Goal: Navigation & Orientation: Find specific page/section

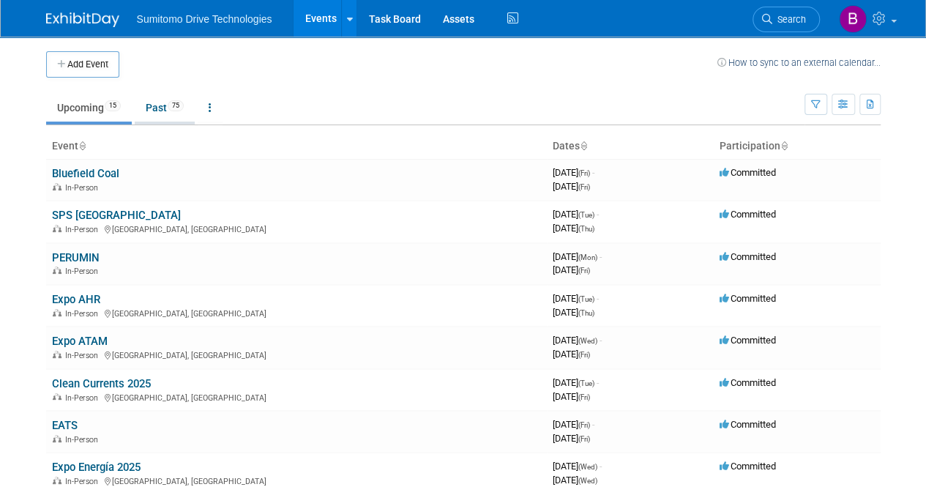
click at [171, 105] on link "Past 75" at bounding box center [165, 108] width 60 height 28
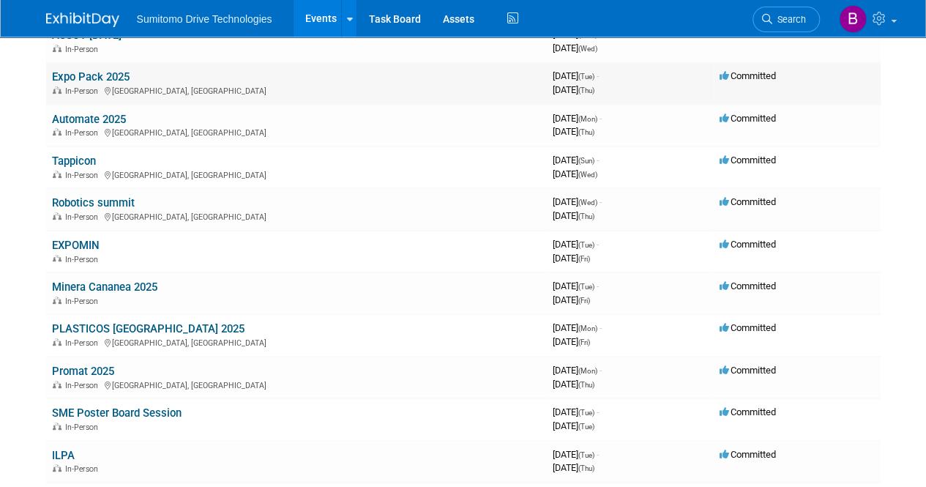
scroll to position [139, 0]
click at [100, 370] on link "Promat 2025" at bounding box center [83, 370] width 62 height 13
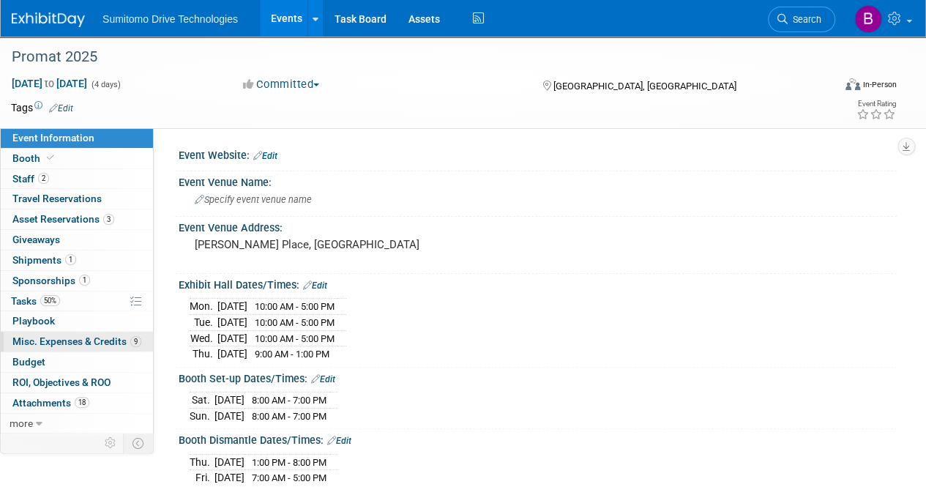
click at [92, 343] on span "Misc. Expenses & Credits 9" at bounding box center [76, 341] width 129 height 12
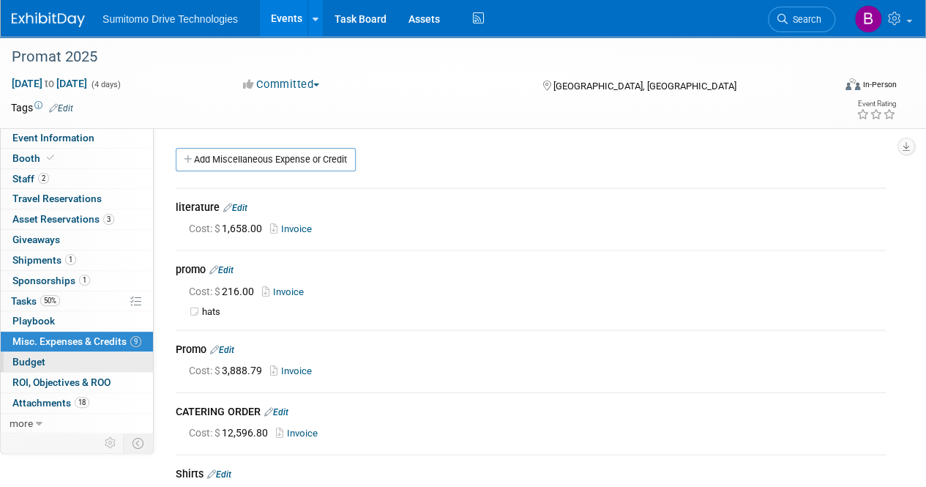
click at [59, 354] on link "Budget" at bounding box center [77, 362] width 152 height 20
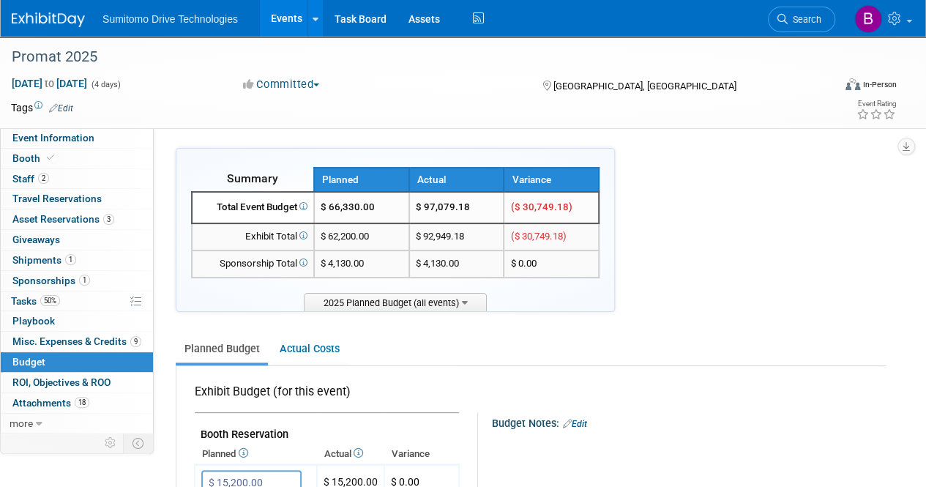
click at [61, 367] on link "Budget" at bounding box center [77, 362] width 152 height 20
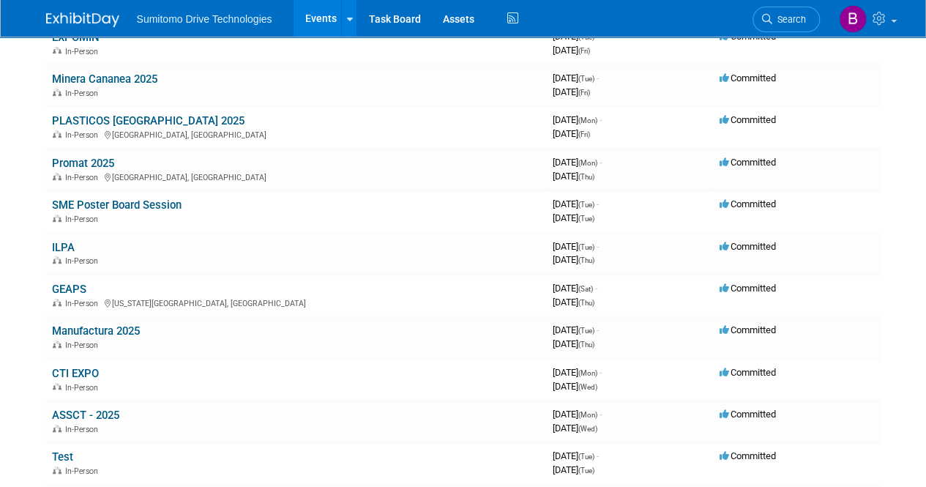
scroll to position [336, 0]
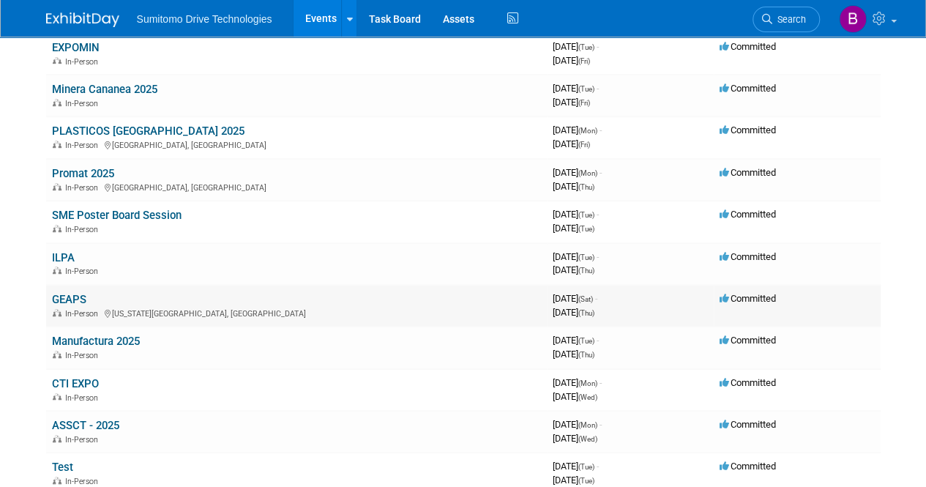
click at [75, 295] on link "GEAPS" at bounding box center [69, 299] width 34 height 13
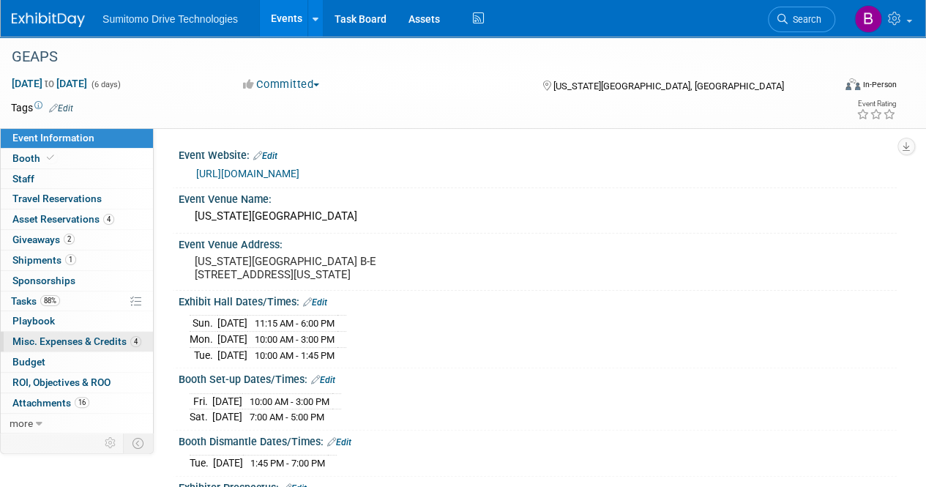
click at [82, 335] on span "Misc. Expenses & Credits 4" at bounding box center [76, 341] width 129 height 12
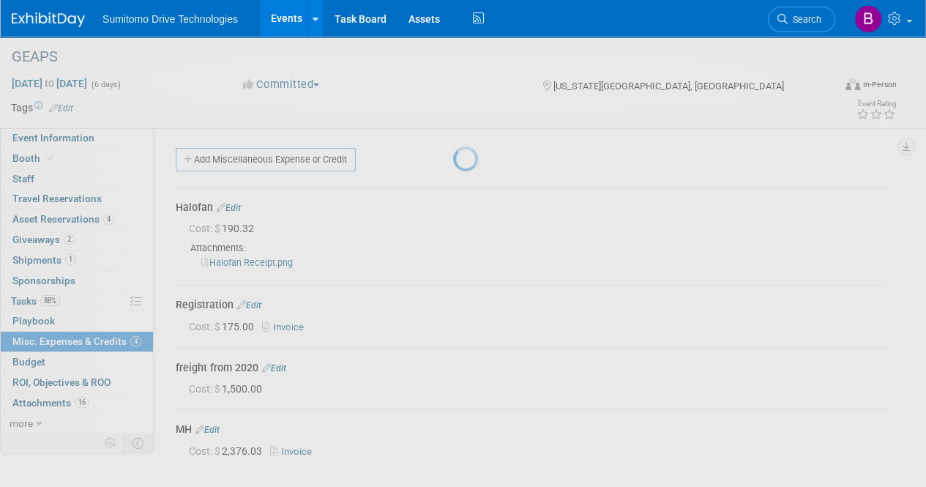
click at [453, 381] on div at bounding box center [463, 243] width 20 height 487
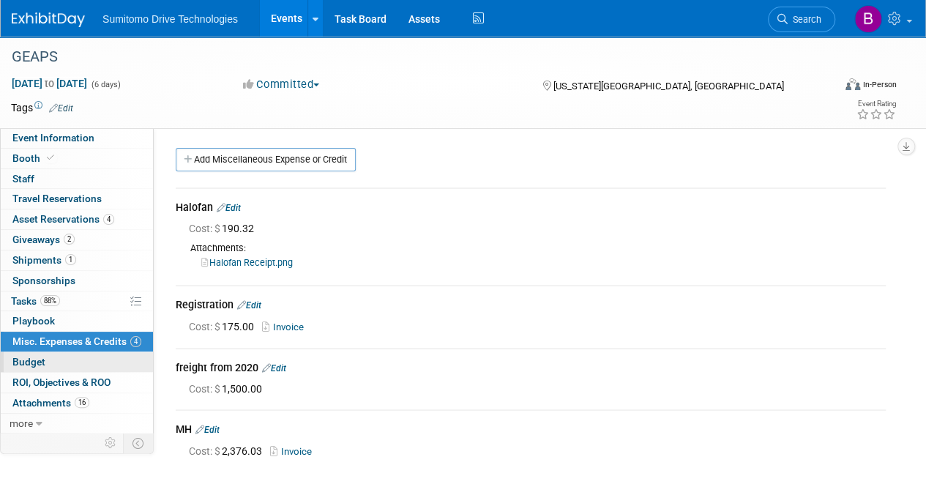
click at [31, 359] on span "Budget" at bounding box center [28, 362] width 33 height 12
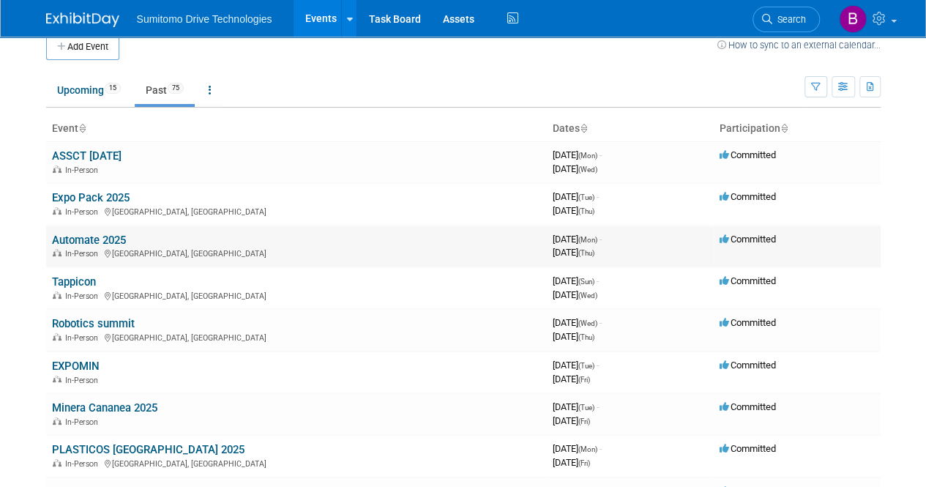
scroll to position [17, 0]
click at [78, 240] on link "Automate 2025" at bounding box center [89, 240] width 74 height 13
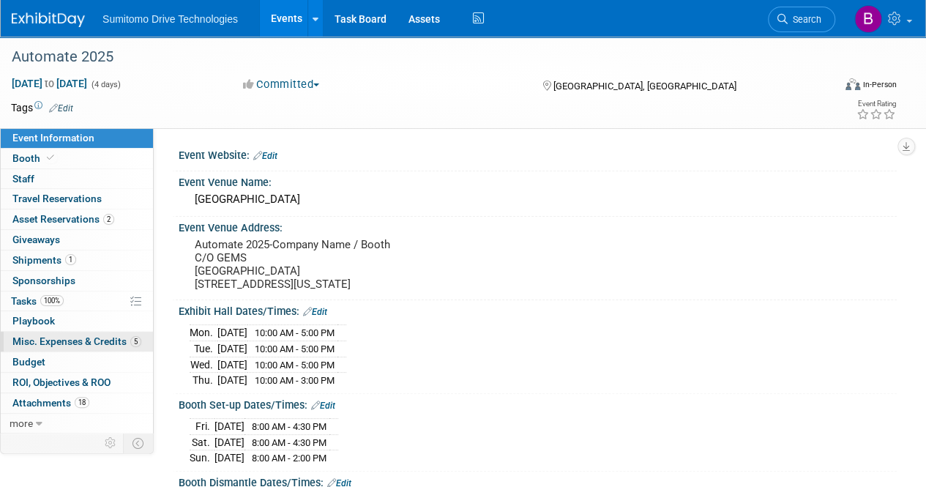
click at [55, 340] on span "Misc. Expenses & Credits 5" at bounding box center [76, 341] width 129 height 12
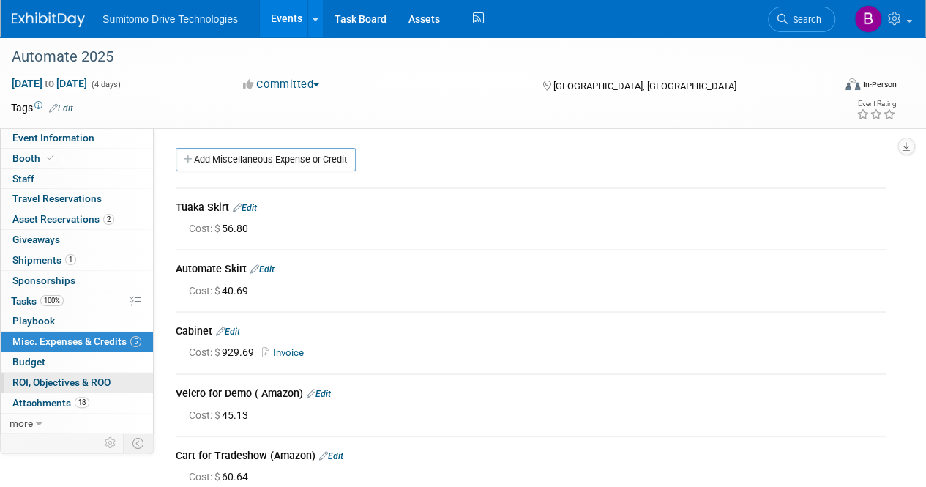
click at [56, 380] on span "ROI, Objectives & ROO 0" at bounding box center [61, 382] width 98 height 12
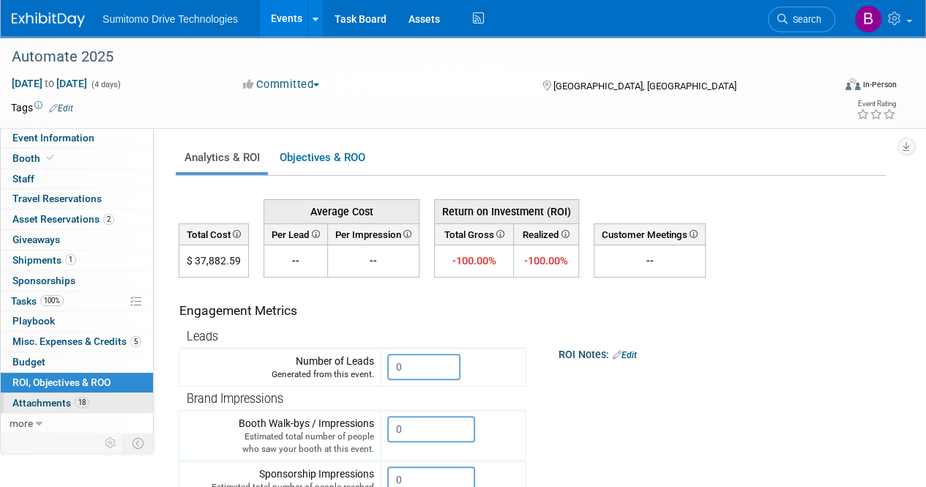
click at [56, 402] on span "Attachments 18" at bounding box center [50, 403] width 77 height 12
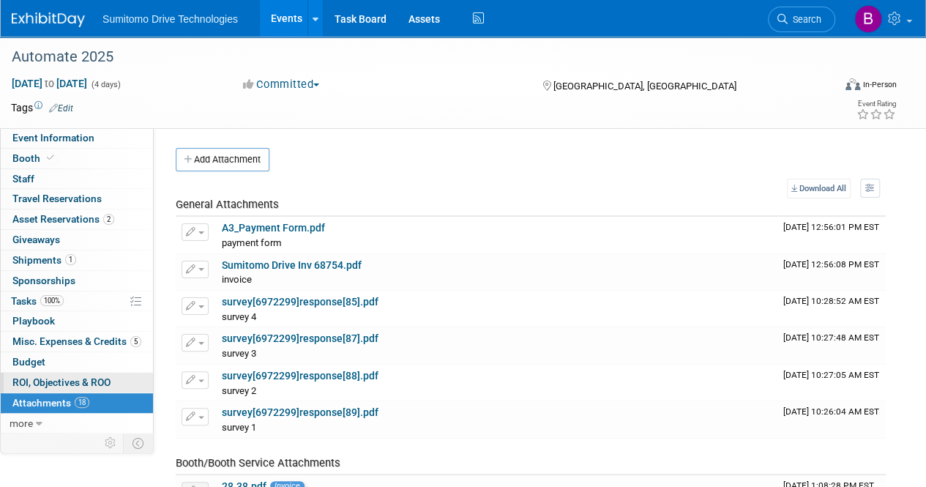
click at [60, 382] on span "ROI, Objectives & ROO 0" at bounding box center [61, 382] width 98 height 12
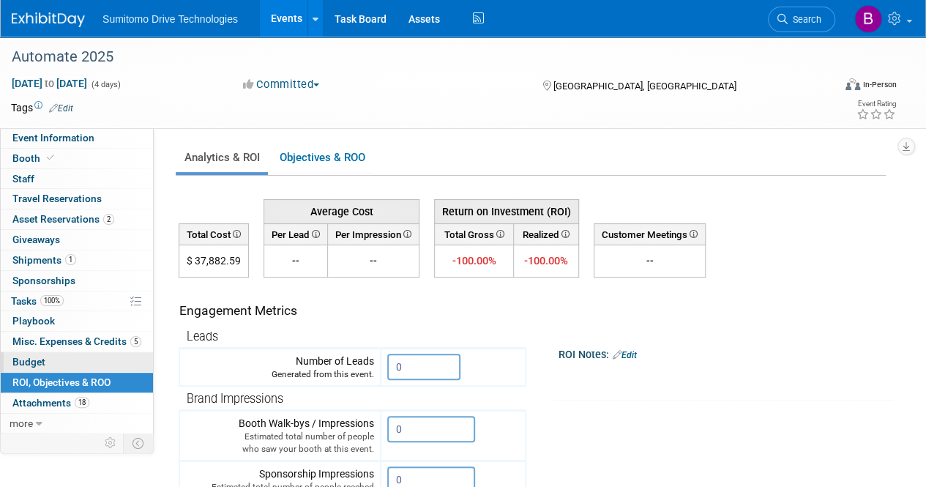
click at [59, 354] on link "Budget" at bounding box center [77, 362] width 152 height 20
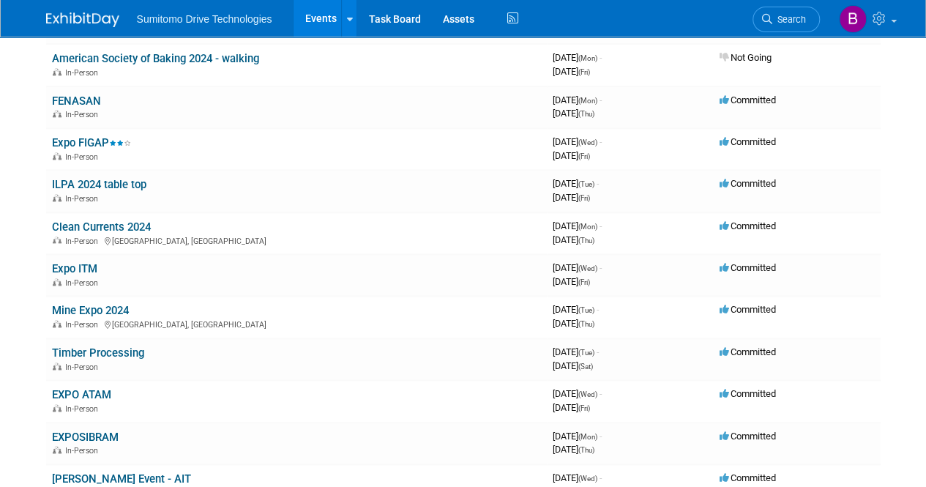
scroll to position [829, 0]
click at [117, 222] on td "Clean Currents 2024 In-Person [GEOGRAPHIC_DATA], [GEOGRAPHIC_DATA]" at bounding box center [296, 233] width 501 height 42
click at [117, 222] on link "Clean Currents 2024" at bounding box center [101, 226] width 99 height 13
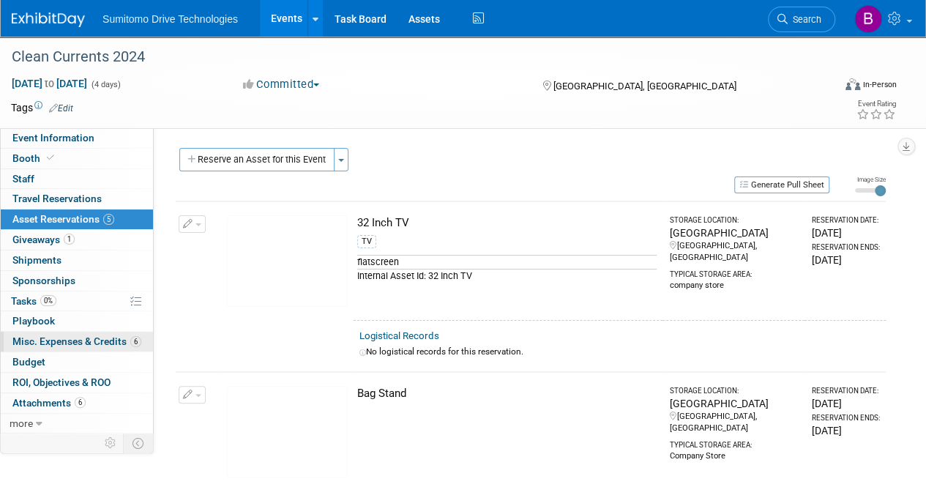
click at [107, 342] on span "Misc. Expenses & Credits 6" at bounding box center [76, 341] width 129 height 12
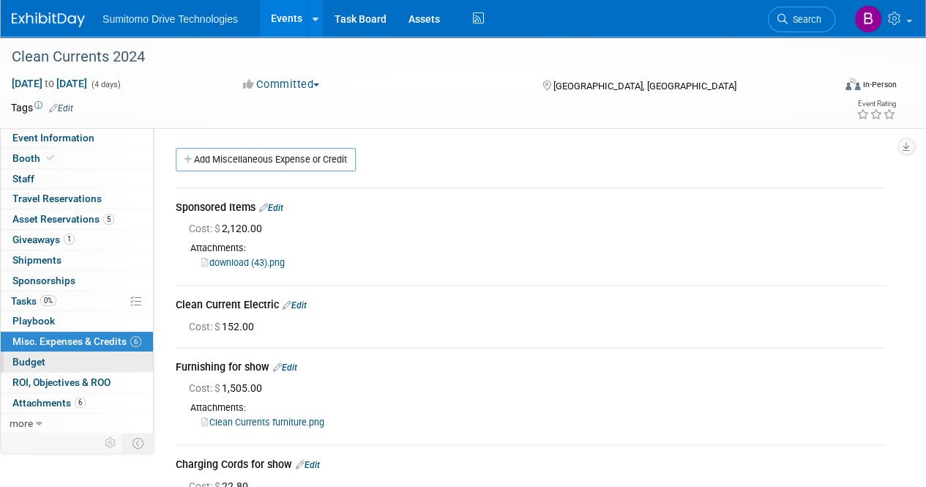
click at [64, 356] on link "Budget" at bounding box center [77, 362] width 152 height 20
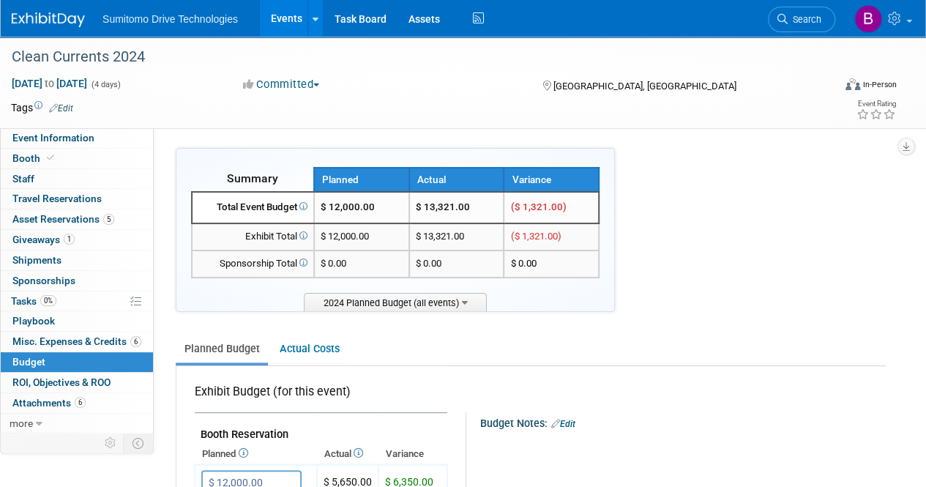
click at [209, 86] on div "Oct 14, 2024 to Oct 17, 2024 (4 days)" at bounding box center [113, 83] width 205 height 15
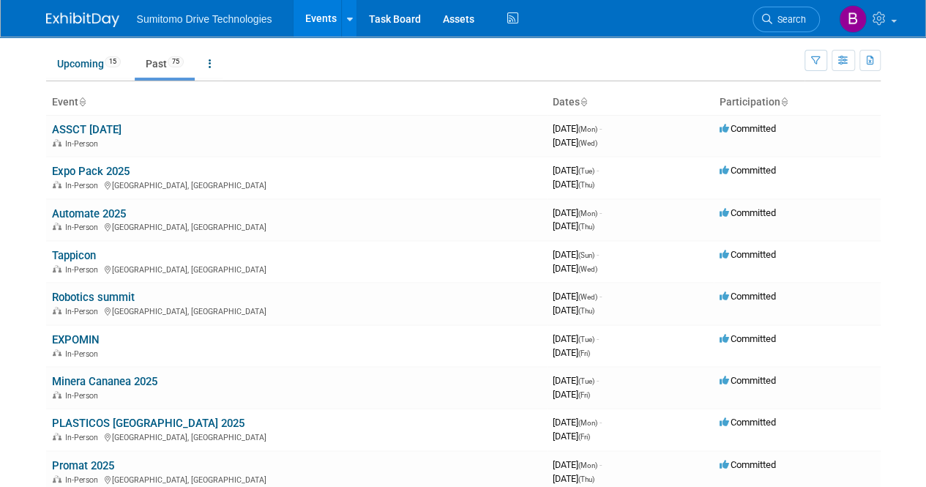
scroll to position [23, 0]
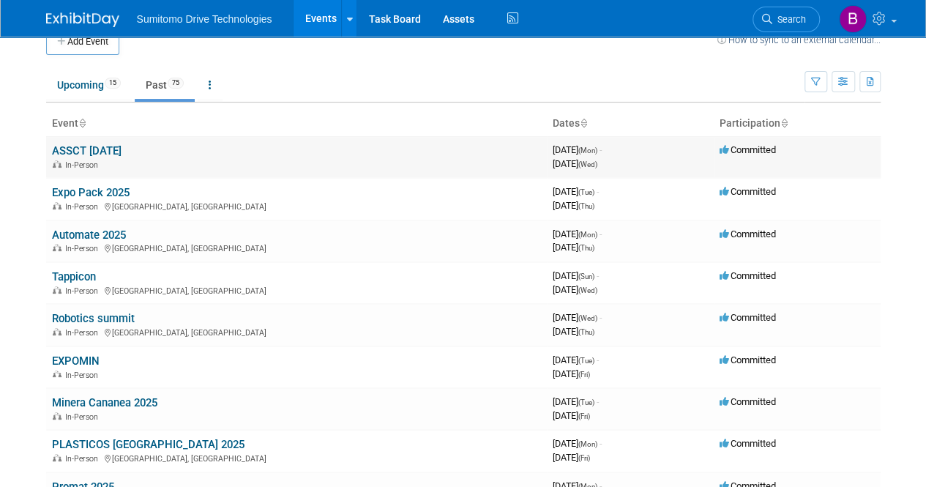
click at [120, 153] on link "ASSCT [DATE]" at bounding box center [87, 150] width 70 height 13
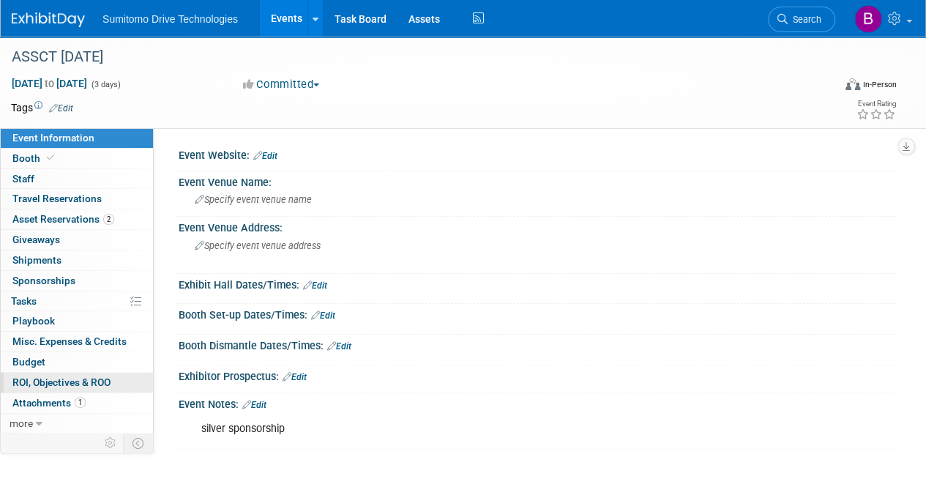
click at [56, 376] on span "ROI, Objectives & ROO 0" at bounding box center [61, 382] width 98 height 12
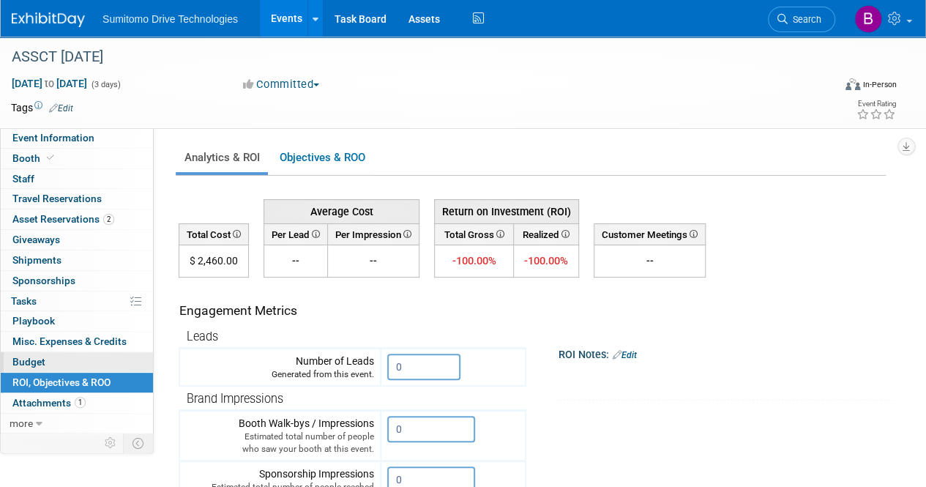
click at [58, 355] on link "Budget" at bounding box center [77, 362] width 152 height 20
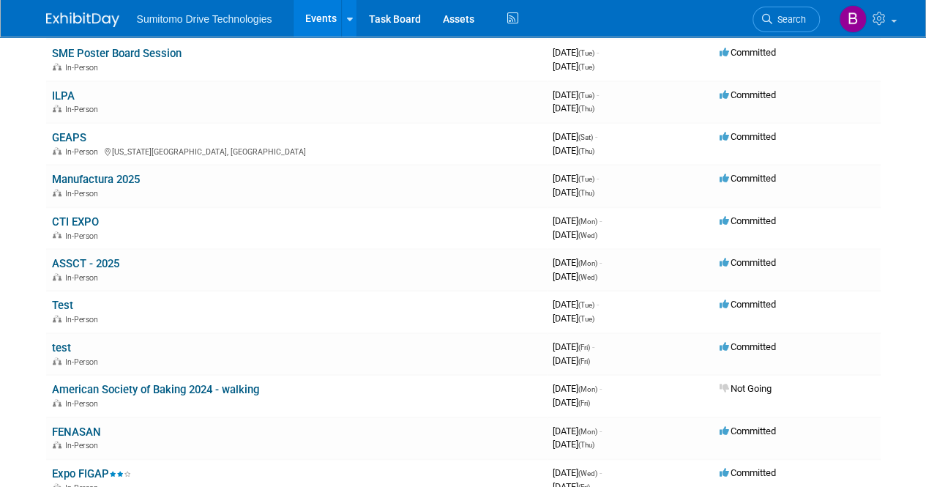
scroll to position [504, 0]
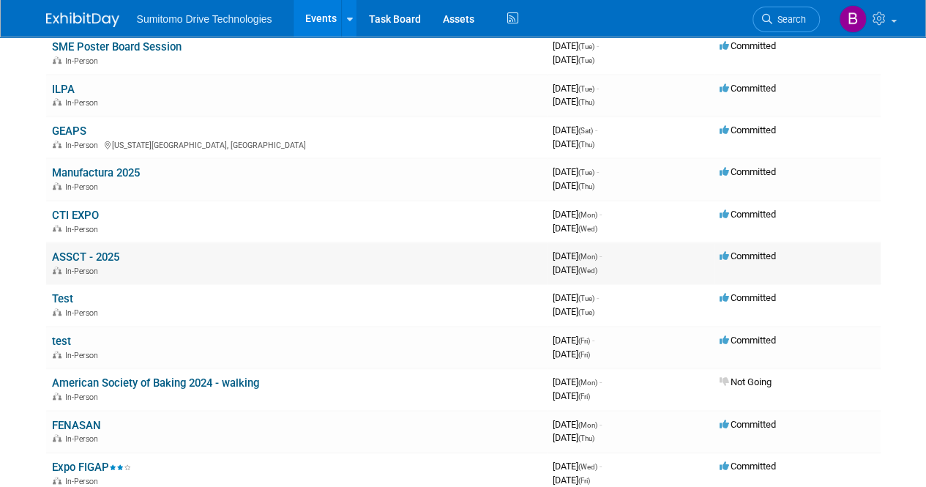
click at [76, 250] on link "ASSCT - 2025" at bounding box center [85, 256] width 67 height 13
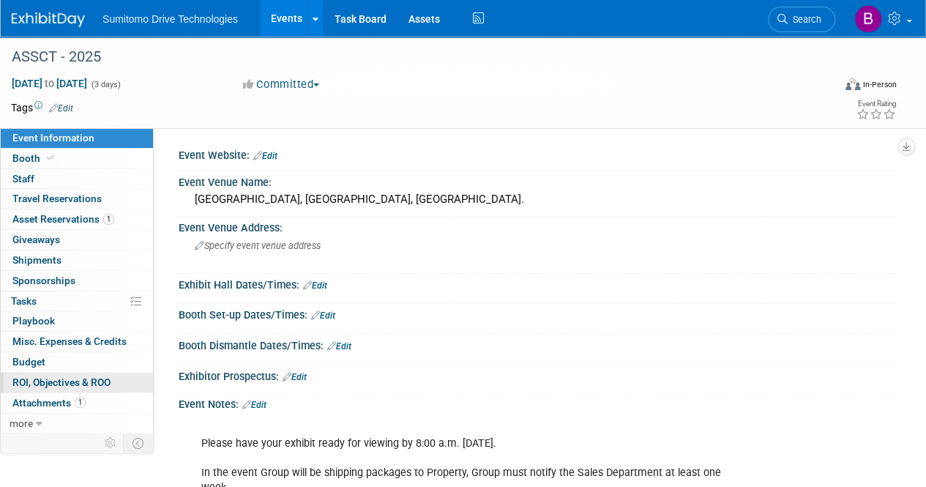
click at [23, 379] on span "ROI, Objectives & ROO 0" at bounding box center [61, 382] width 98 height 12
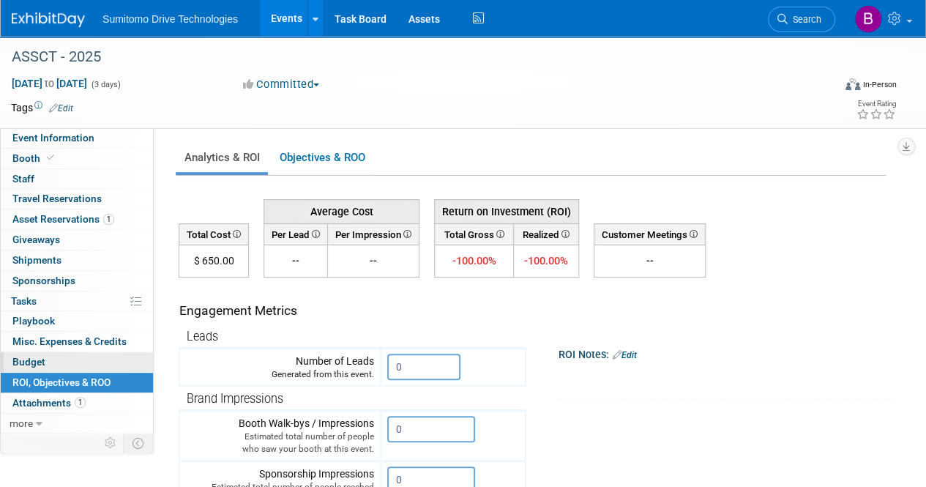
click at [26, 361] on span "Budget" at bounding box center [28, 362] width 33 height 12
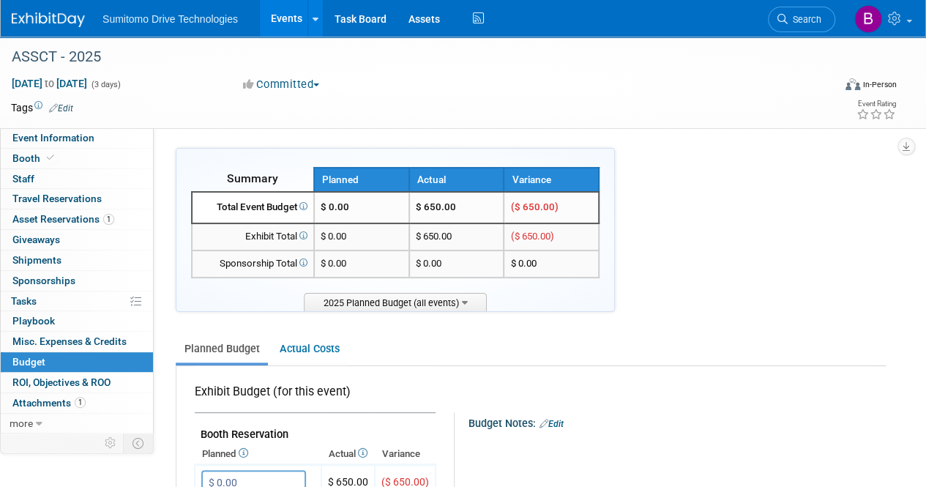
click at [289, 23] on link "Events" at bounding box center [286, 18] width 53 height 37
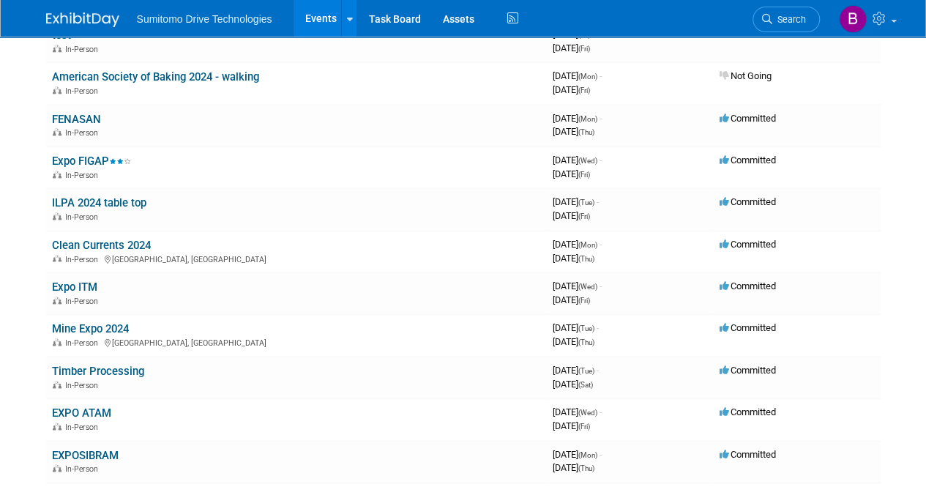
scroll to position [845, 0]
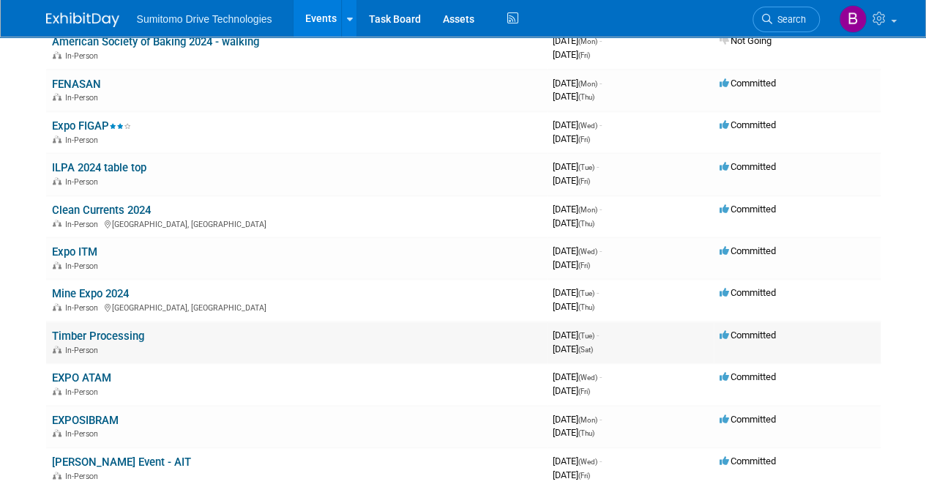
click at [112, 330] on link "Timber Processing" at bounding box center [98, 335] width 92 height 13
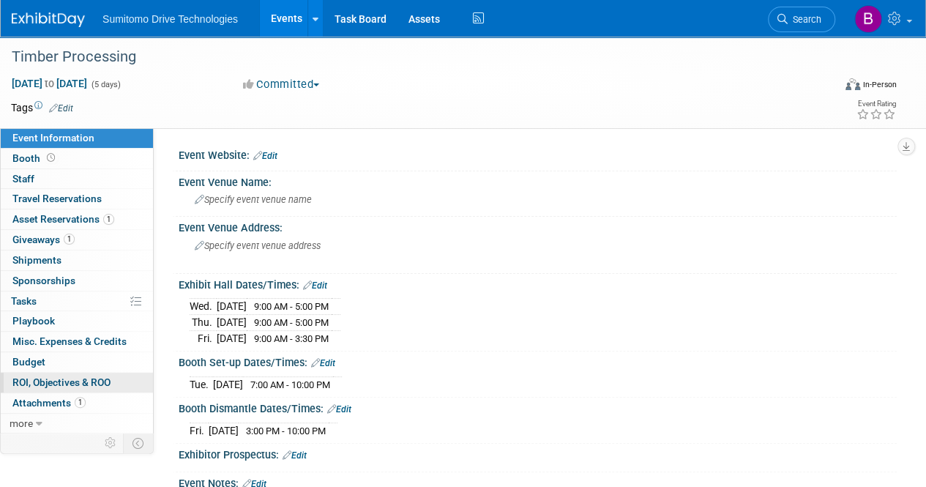
click at [79, 381] on span "ROI, Objectives & ROO 0" at bounding box center [61, 382] width 98 height 12
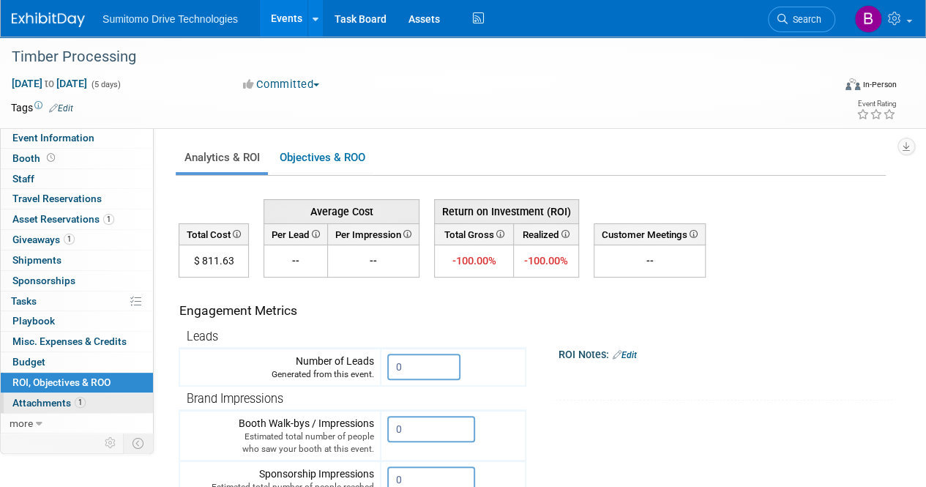
click at [48, 400] on span "Attachments 1" at bounding box center [48, 403] width 73 height 12
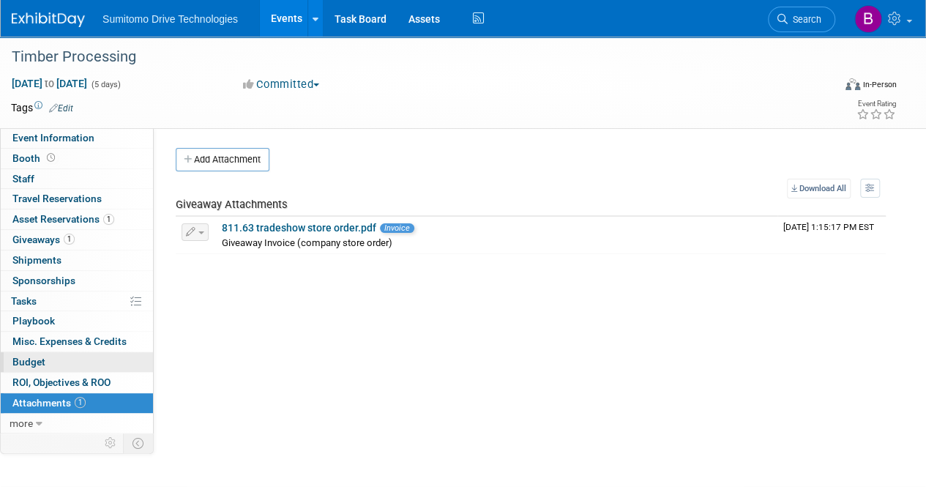
click at [47, 365] on link "Budget" at bounding box center [77, 362] width 152 height 20
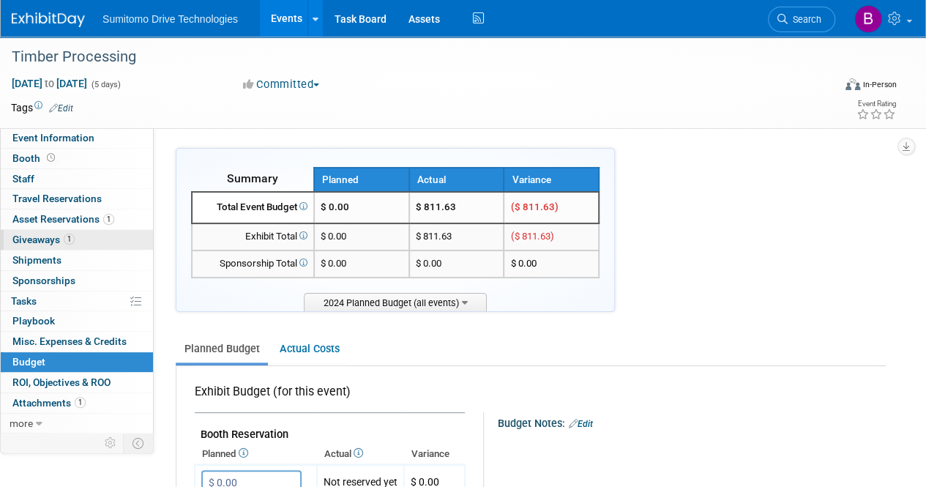
click at [76, 230] on link "1 Giveaways 1" at bounding box center [77, 240] width 152 height 20
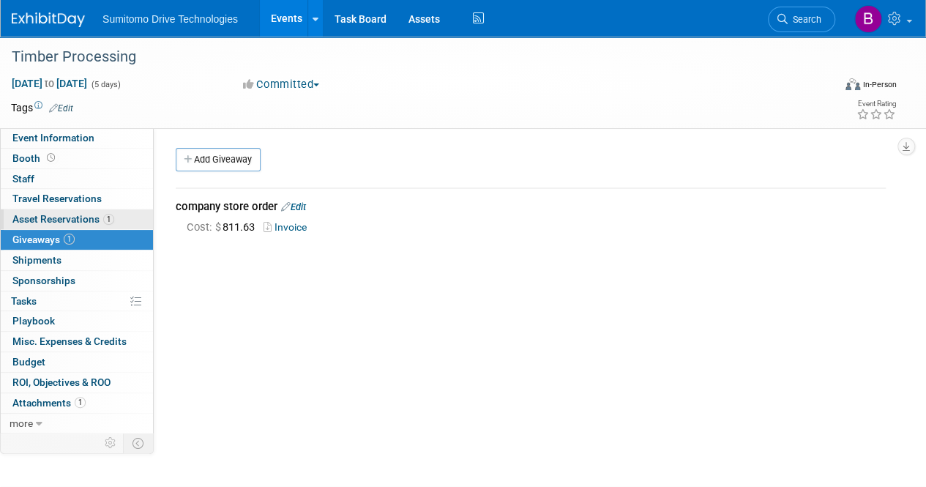
click at [88, 216] on span "Asset Reservations 1" at bounding box center [63, 219] width 102 height 12
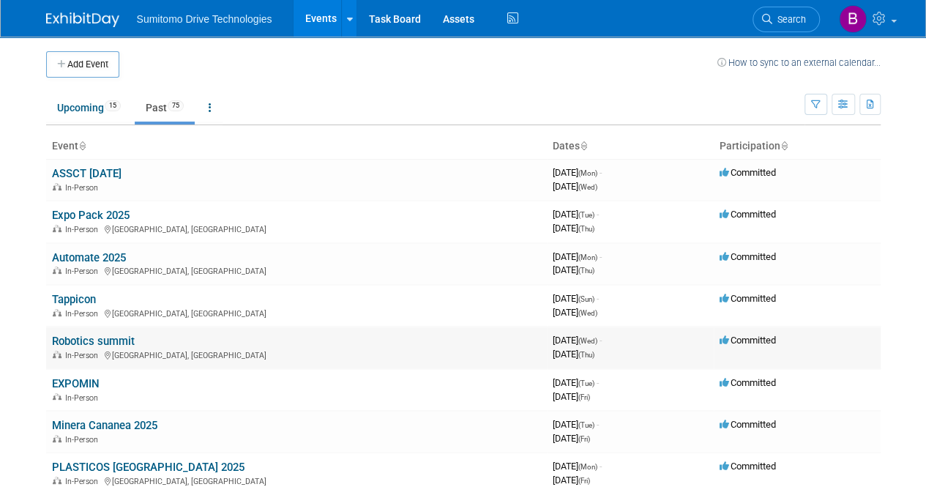
click at [87, 339] on link "Robotics summit" at bounding box center [93, 340] width 83 height 13
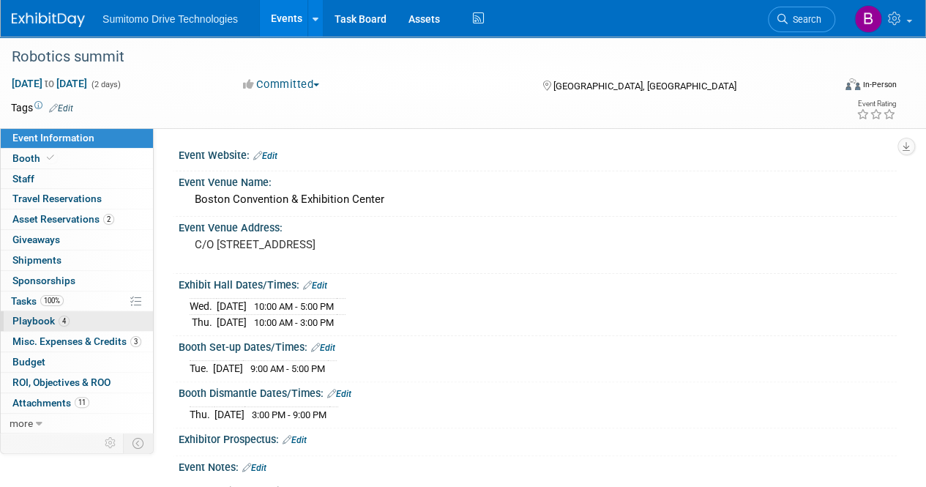
click at [90, 328] on link "4 Playbook 4" at bounding box center [77, 321] width 152 height 20
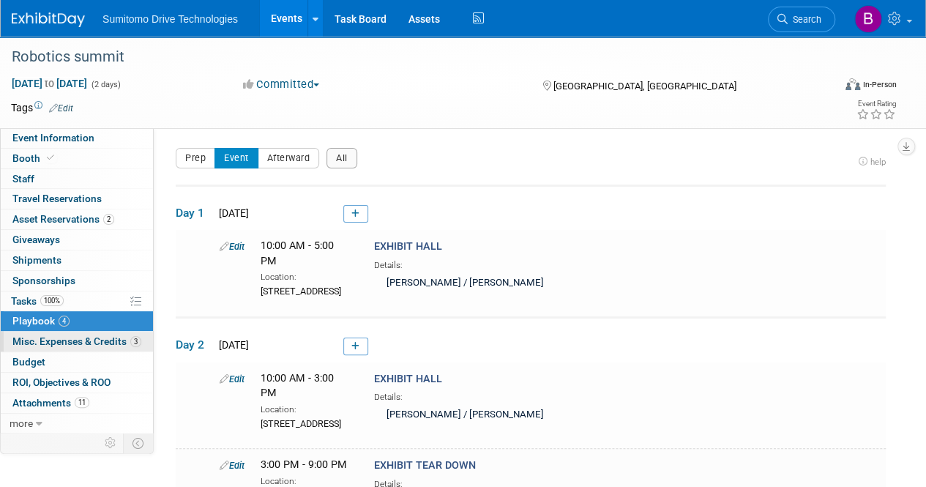
click at [91, 346] on link "3 Misc. Expenses & Credits 3" at bounding box center [77, 342] width 152 height 20
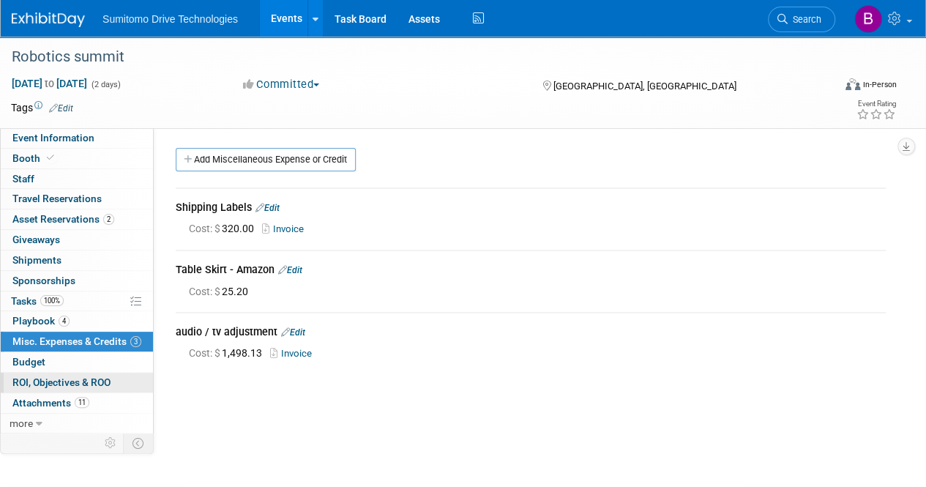
click at [67, 373] on link "0 ROI, Objectives & ROO 0" at bounding box center [77, 383] width 152 height 20
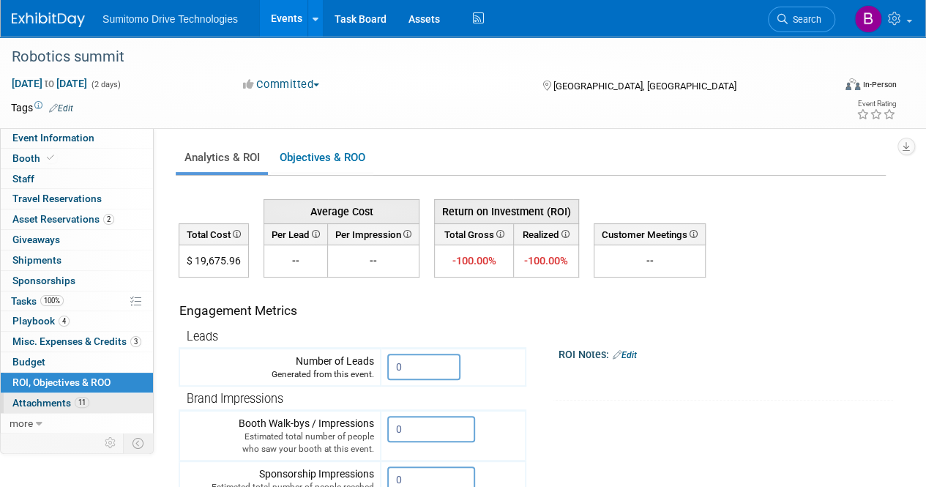
click at [52, 397] on span "Attachments 11" at bounding box center [50, 403] width 77 height 12
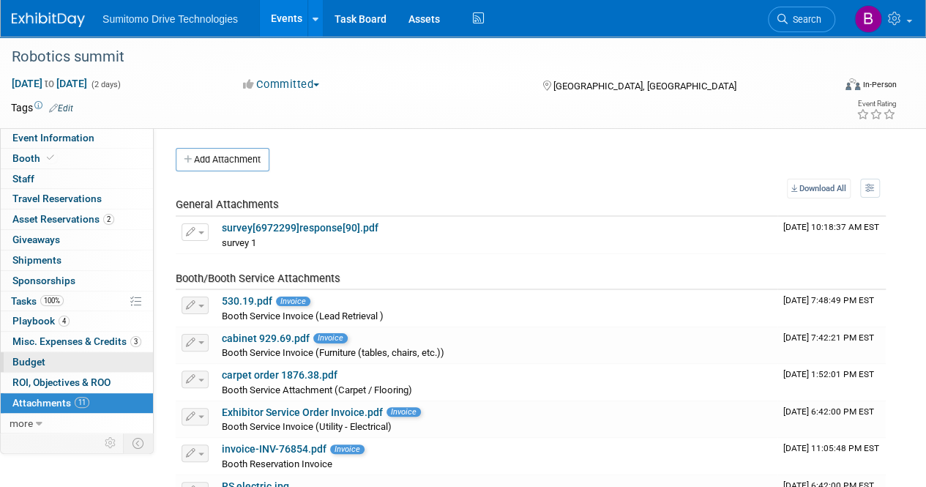
click at [57, 365] on link "Budget" at bounding box center [77, 362] width 152 height 20
